Goal: Navigation & Orientation: Find specific page/section

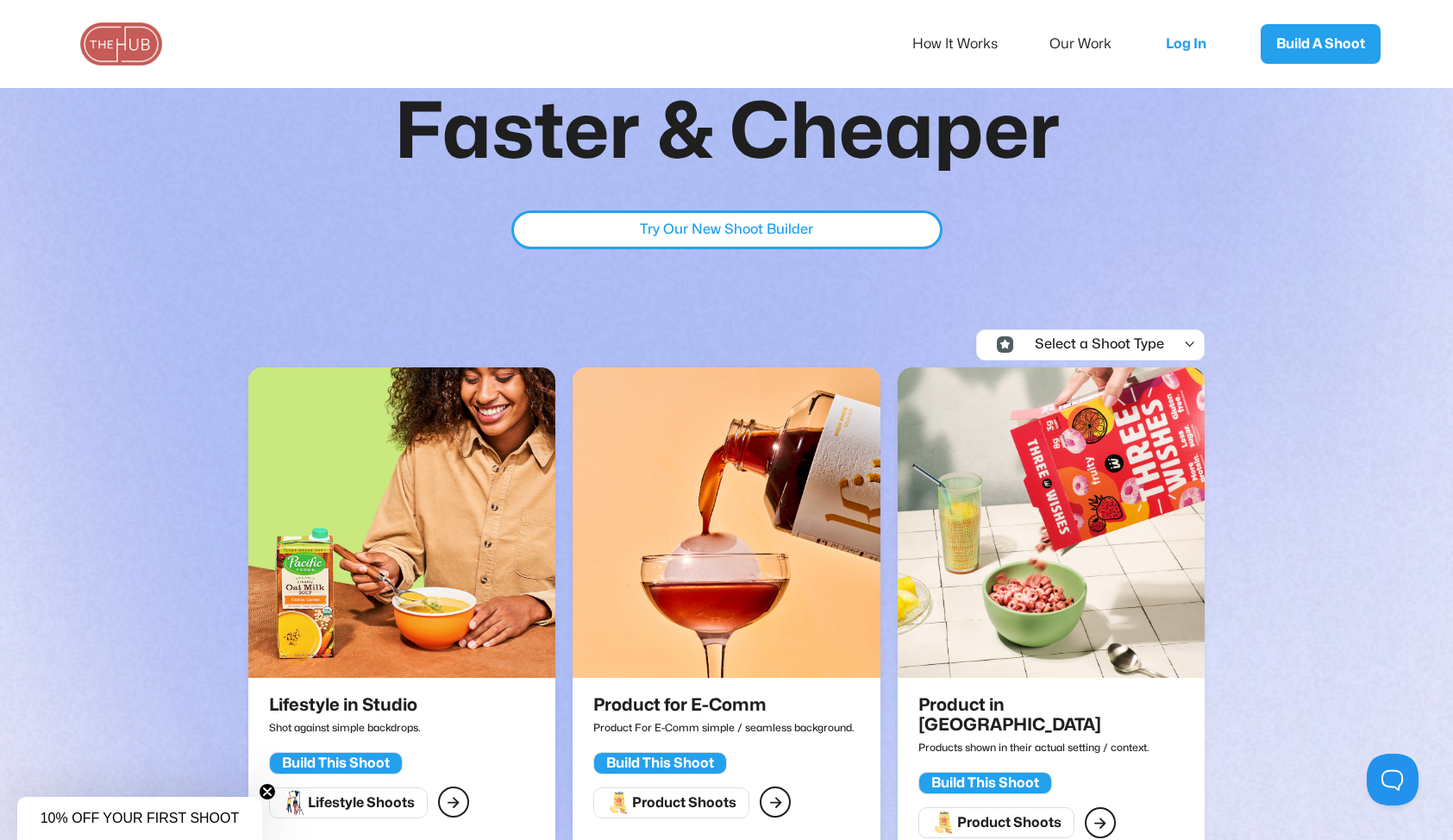
scroll to position [191, 0]
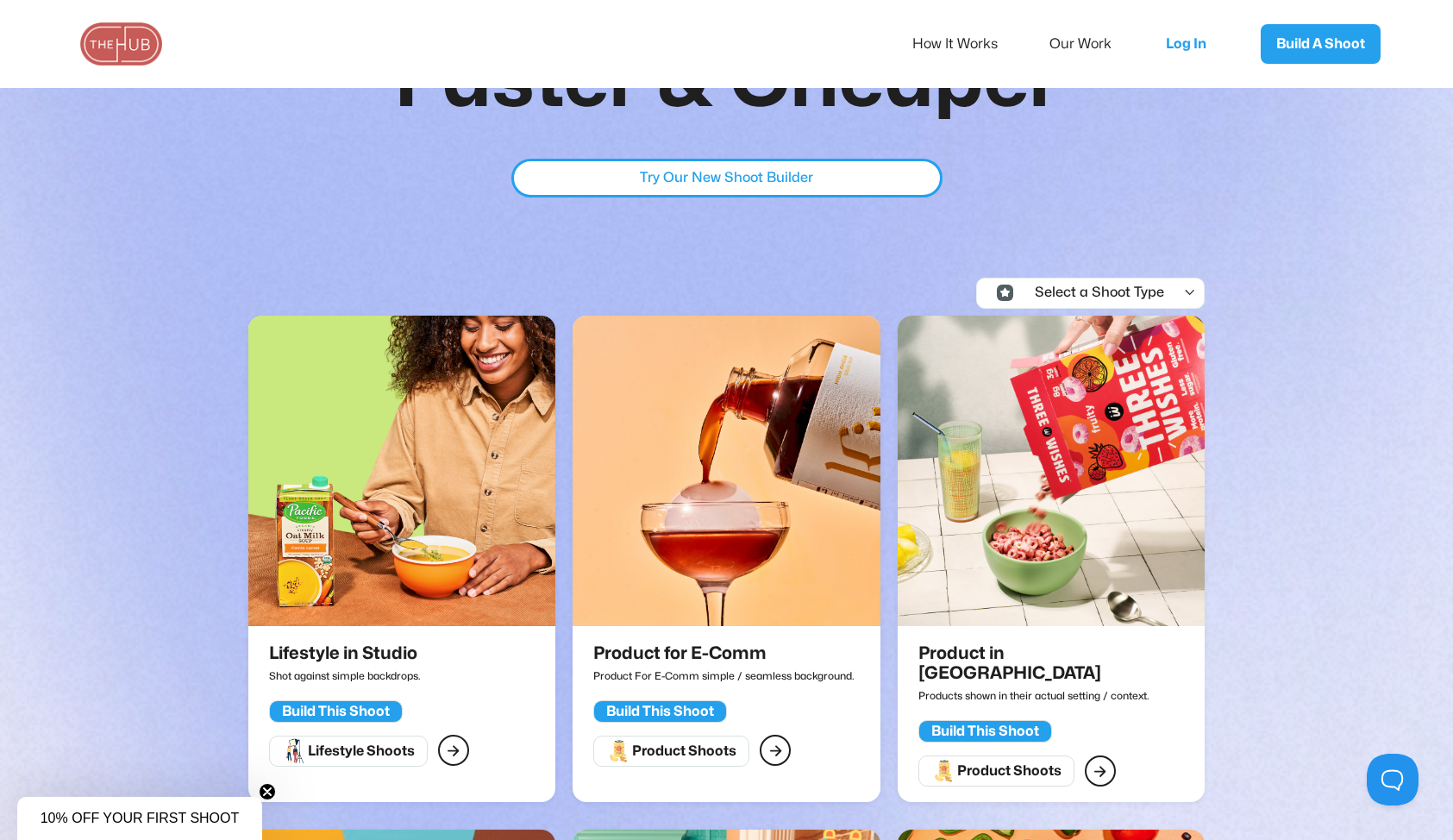
click at [1116, 285] on div "Select a Shoot Type" at bounding box center [1092, 293] width 144 height 16
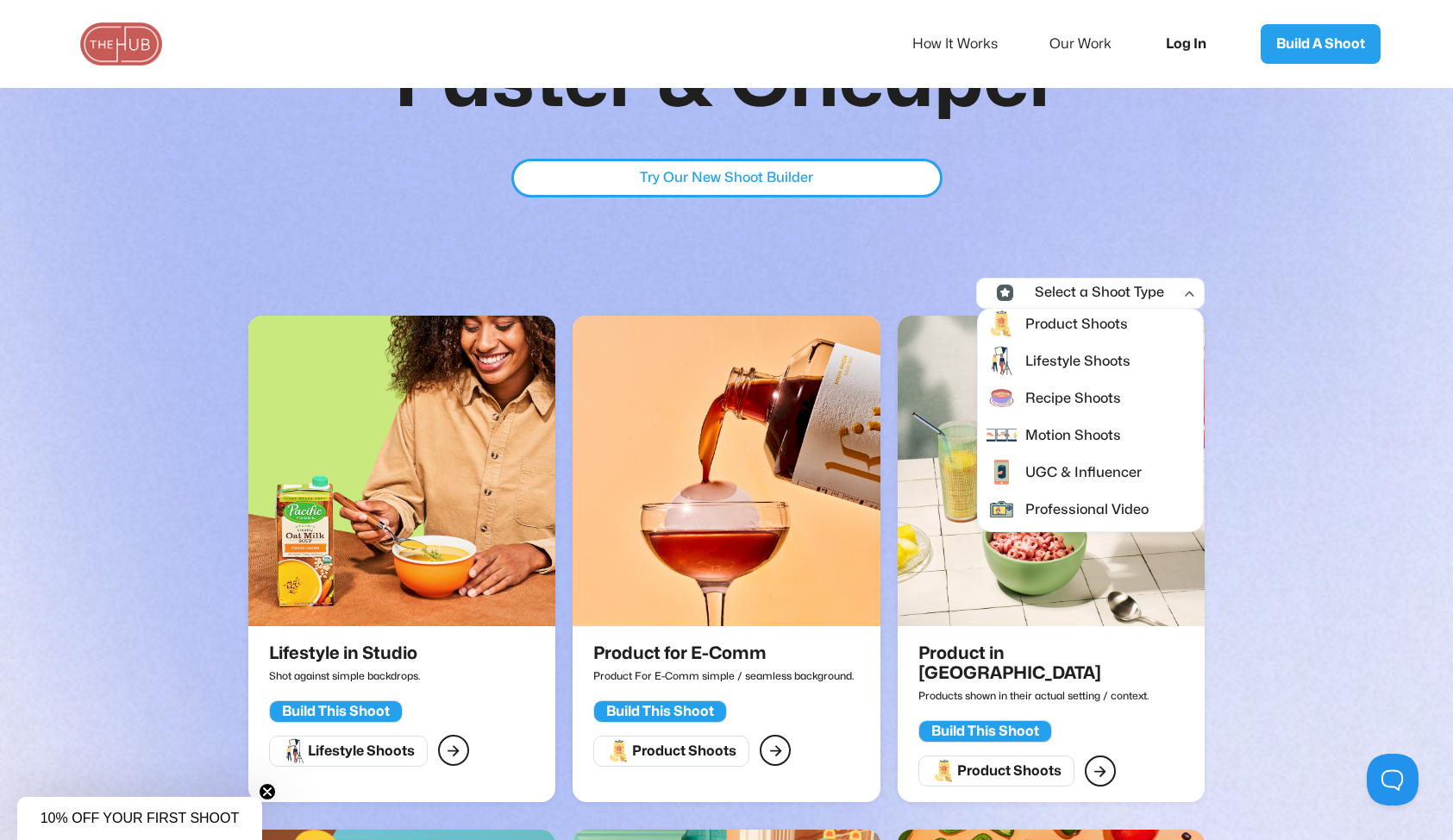
click at [1177, 56] on link "Log In" at bounding box center [1191, 44] width 87 height 57
click at [1056, 332] on div "Product Shoots" at bounding box center [1075, 324] width 107 height 23
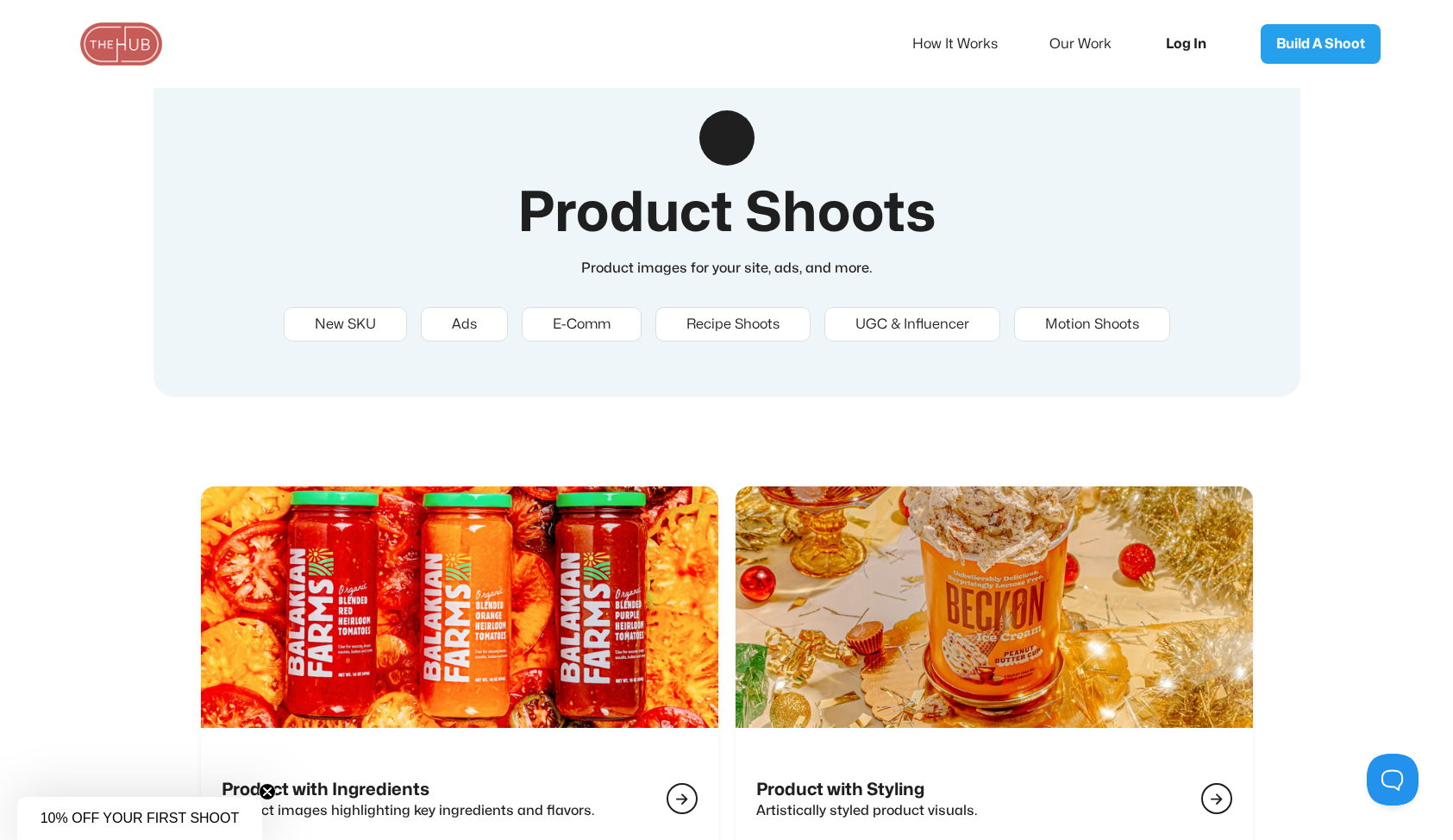
click at [1190, 46] on link "Log In" at bounding box center [1191, 44] width 87 height 57
click at [1320, 53] on link "Build A Shoot" at bounding box center [1320, 44] width 120 height 39
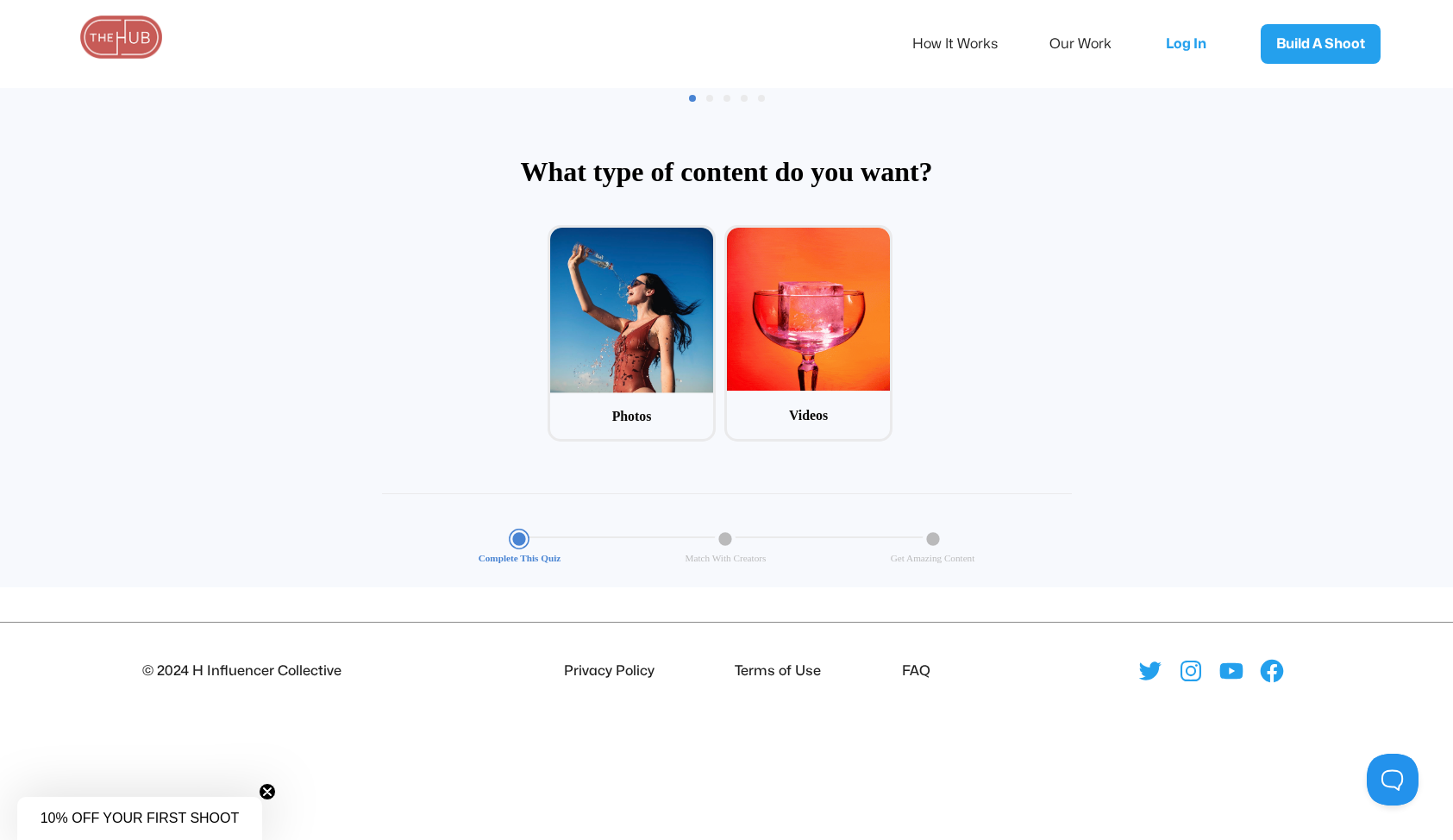
scroll to position [83, 0]
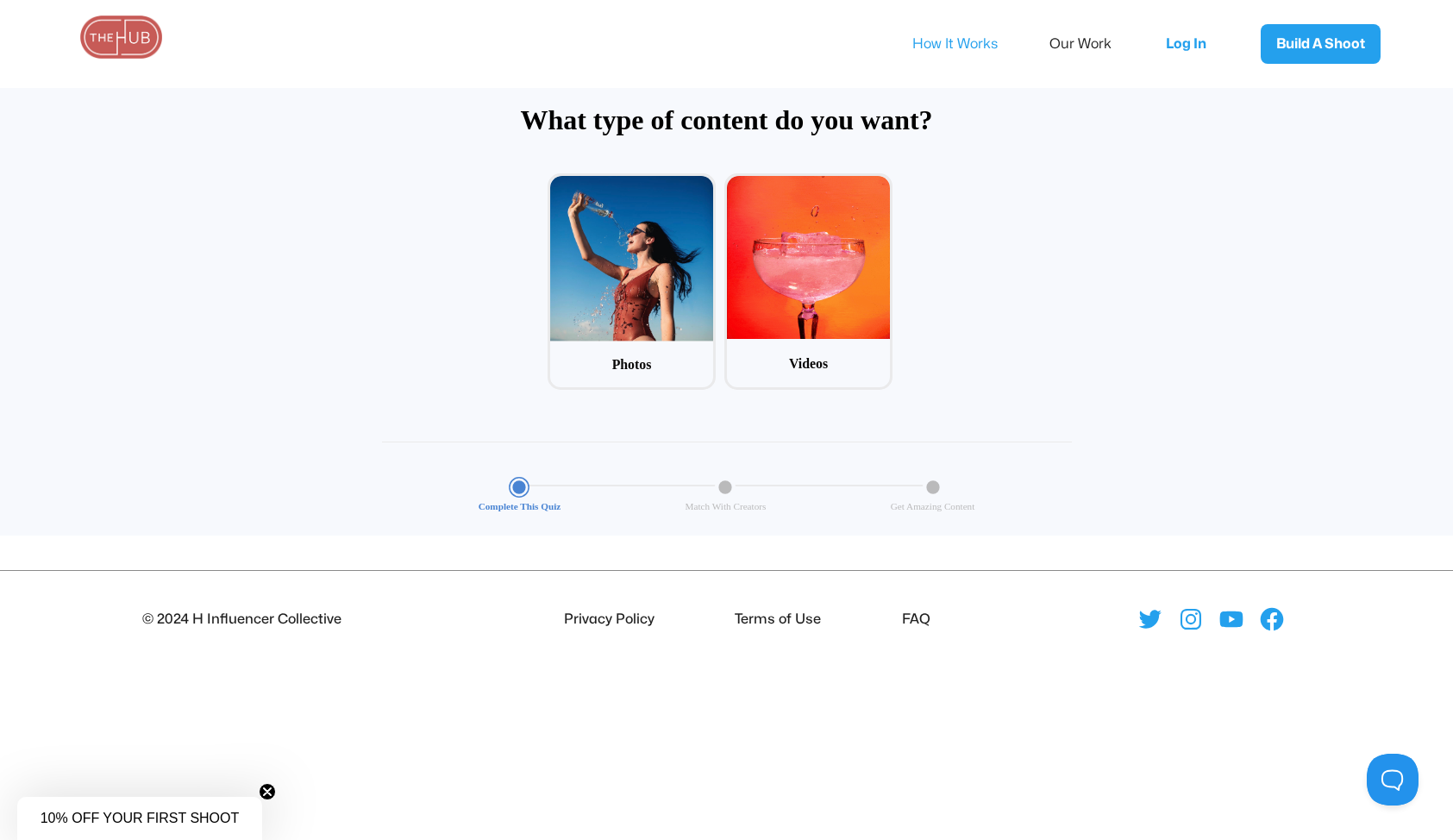
click at [975, 48] on link "How It Works" at bounding box center [966, 44] width 109 height 36
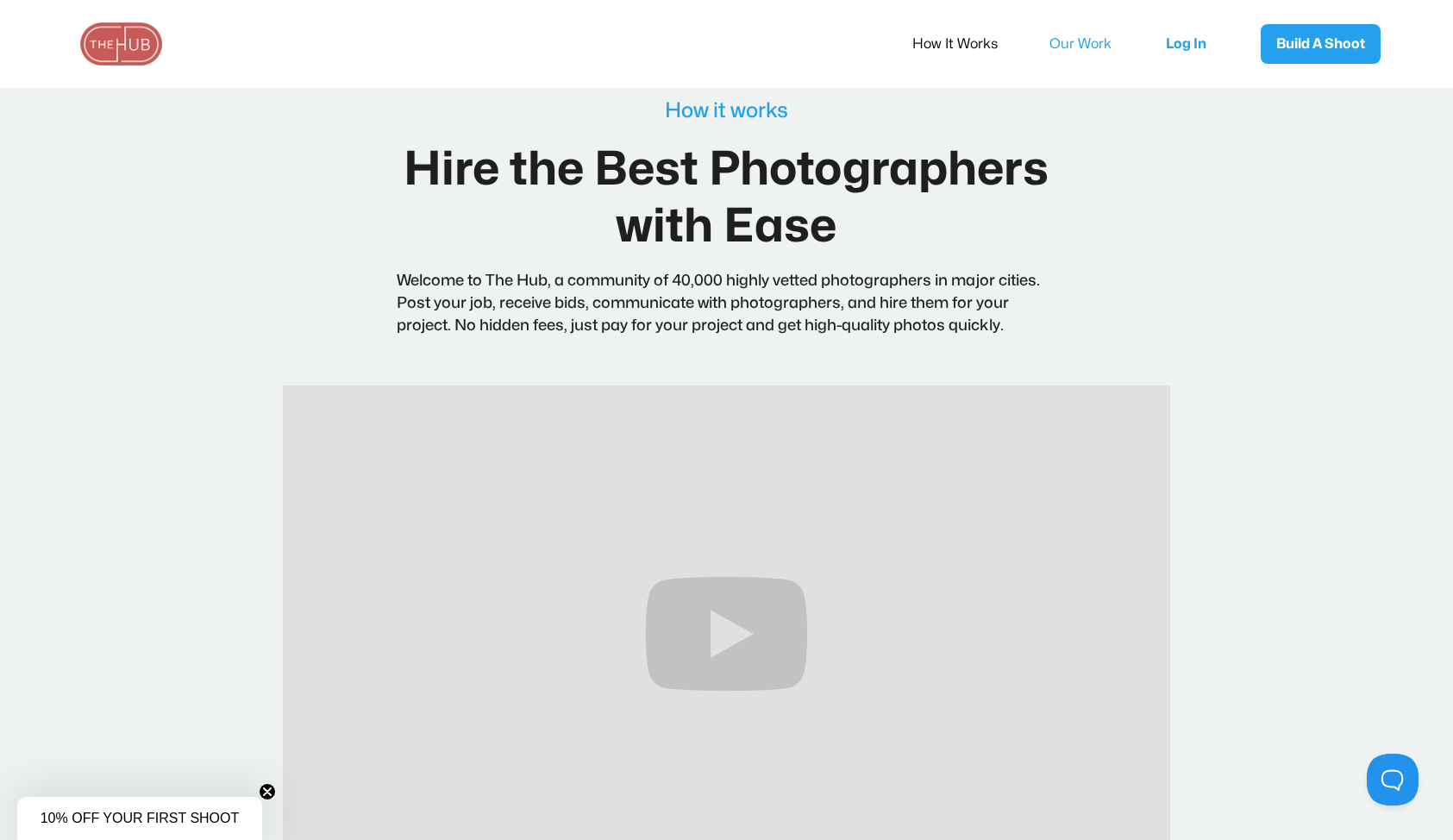
click at [1073, 42] on link "Our Work" at bounding box center [1092, 44] width 86 height 36
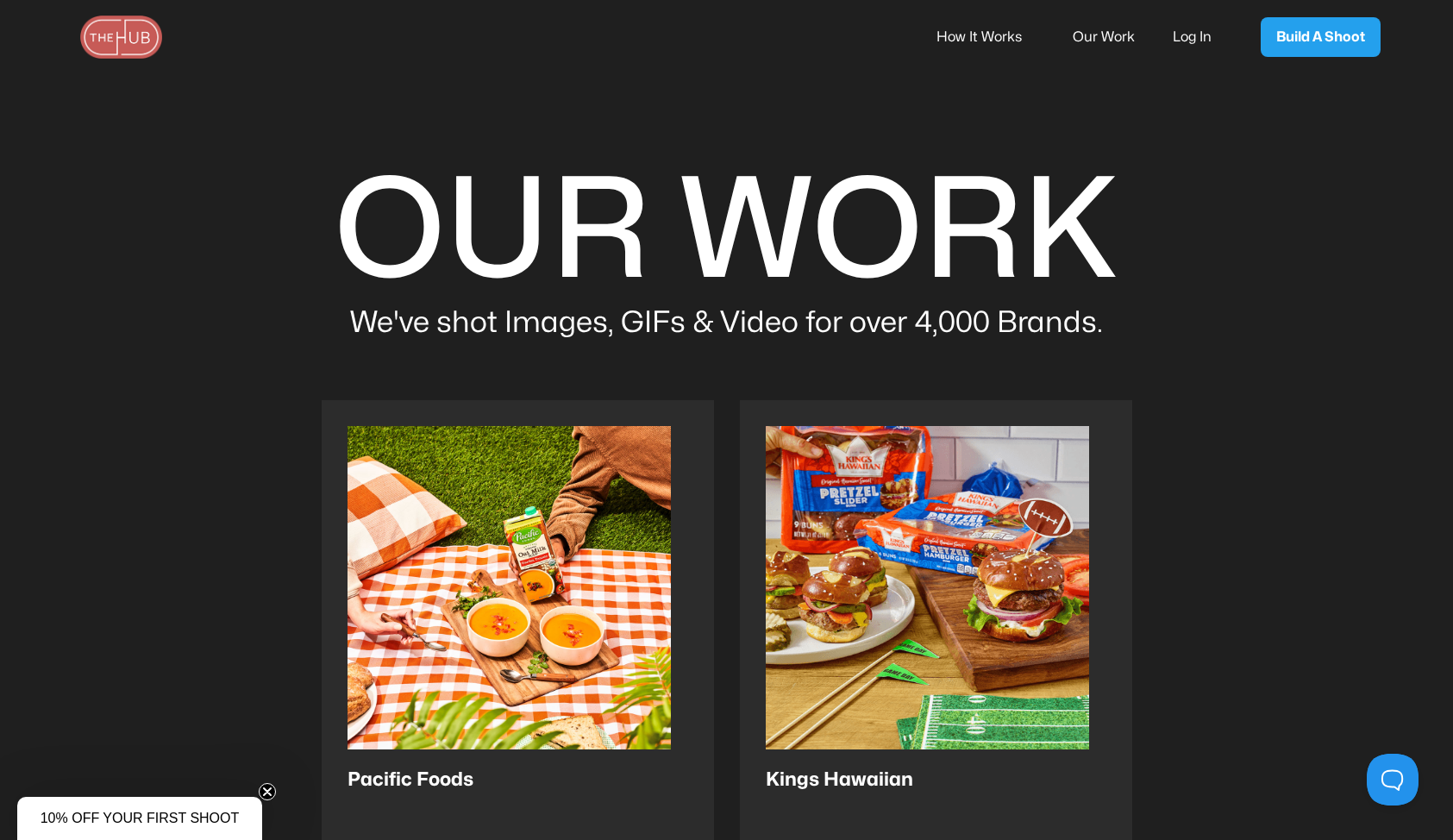
click at [1173, 37] on link "Log In" at bounding box center [1204, 37] width 62 height 36
